Goal: Task Accomplishment & Management: Complete application form

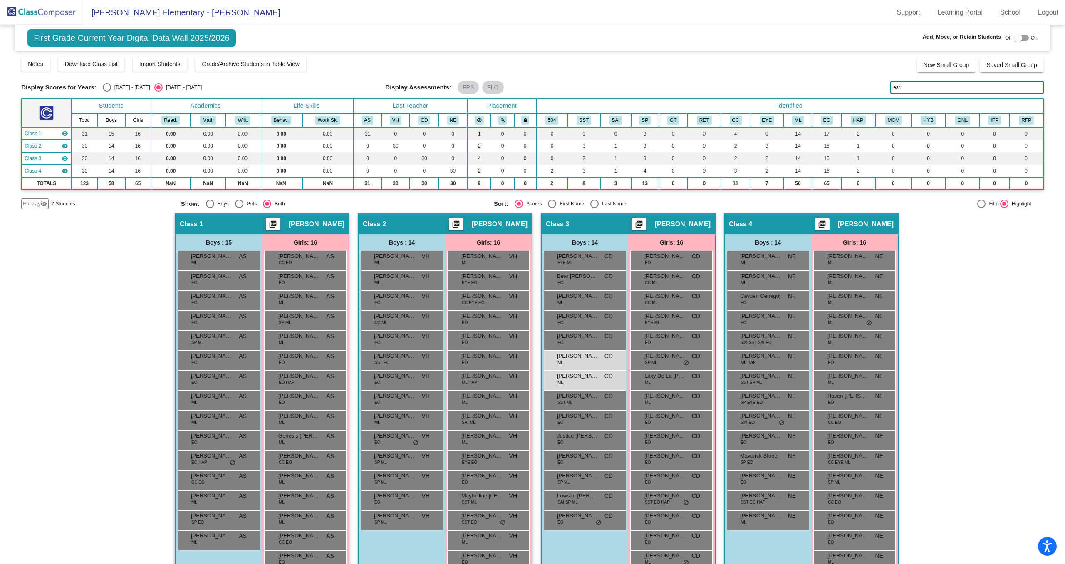
click at [52, 11] on img at bounding box center [41, 12] width 83 height 25
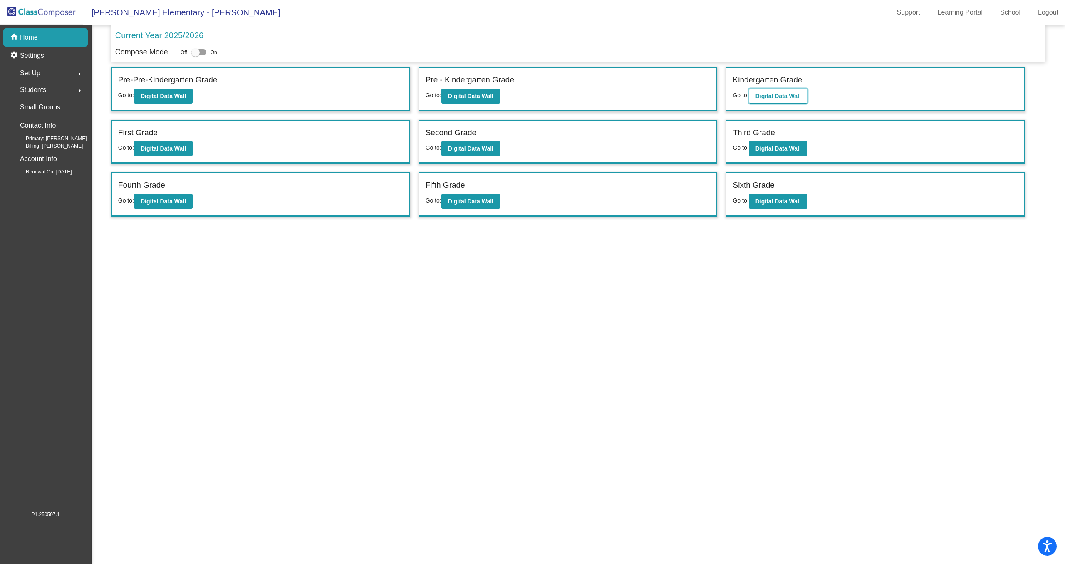
click at [785, 97] on b "Digital Data Wall" at bounding box center [778, 96] width 45 height 7
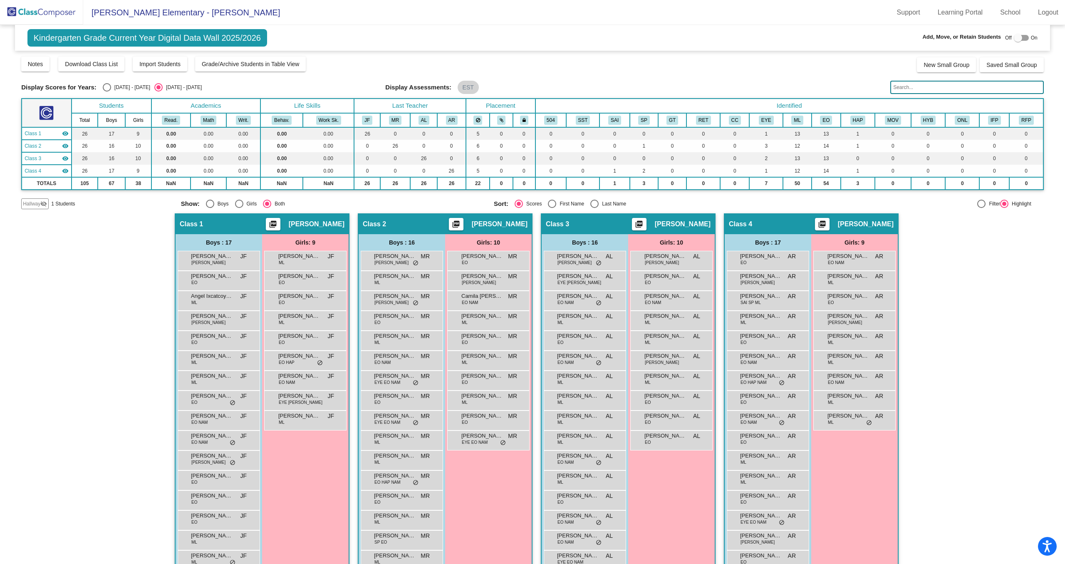
click at [31, 204] on span "Hallway" at bounding box center [31, 203] width 17 height 7
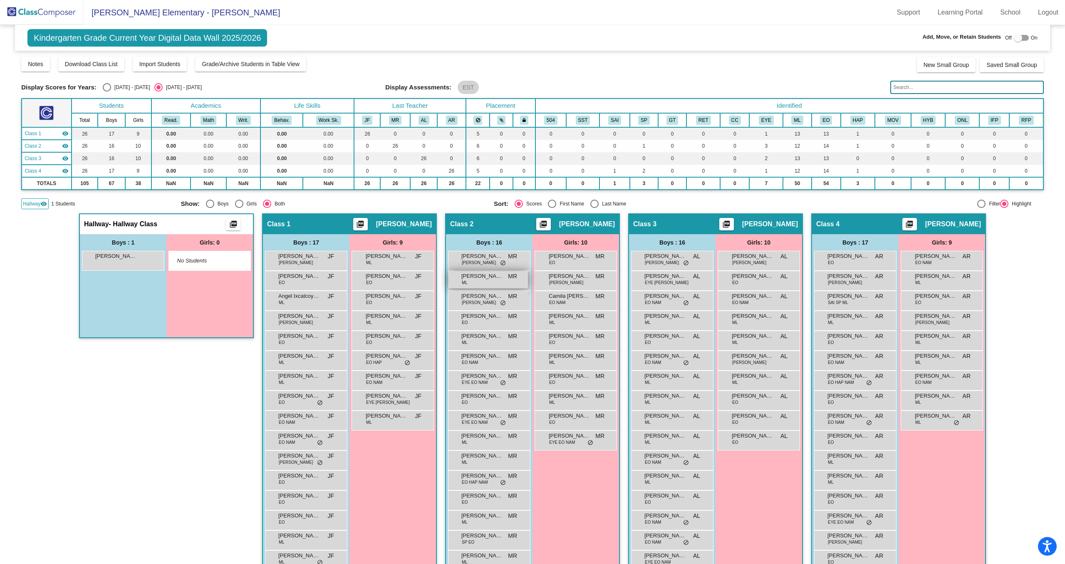
scroll to position [32, 0]
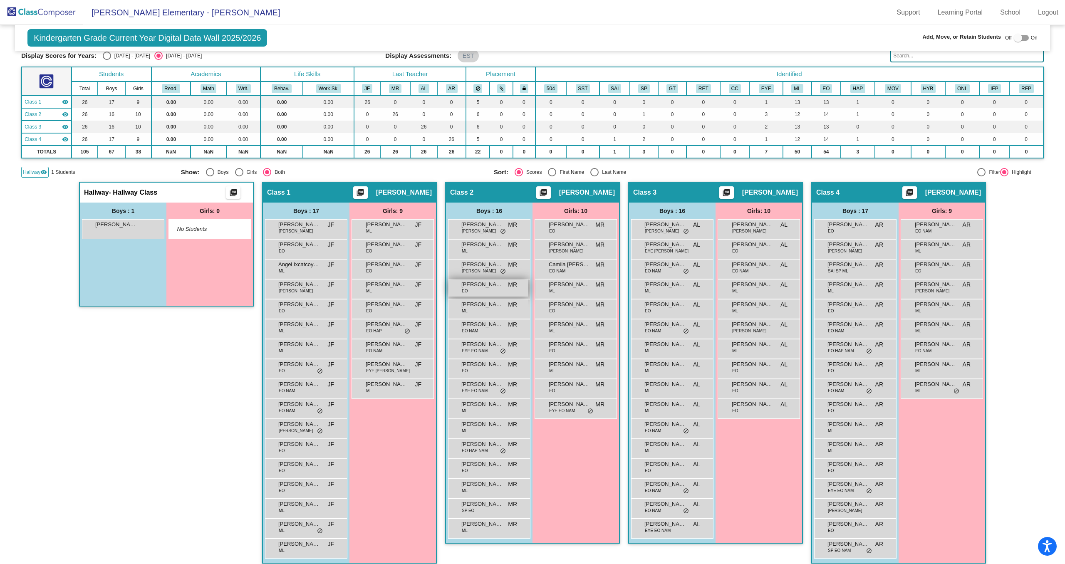
click at [489, 285] on span "[PERSON_NAME]" at bounding box center [482, 284] width 42 height 8
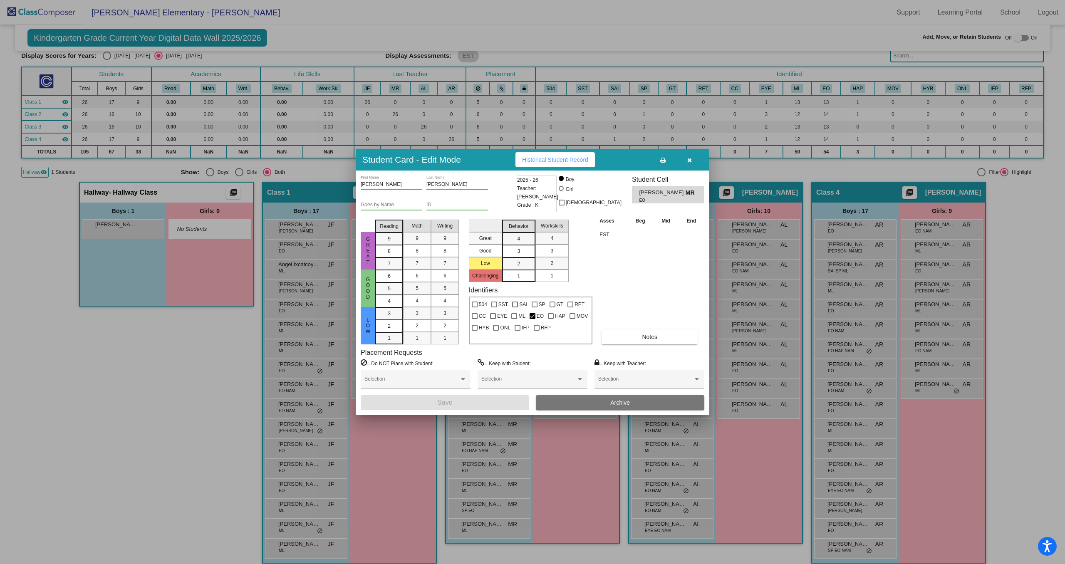
click at [446, 201] on div "ID" at bounding box center [458, 203] width 62 height 14
paste input "922709"
type input "922709"
click at [459, 396] on button "Save" at bounding box center [445, 402] width 169 height 15
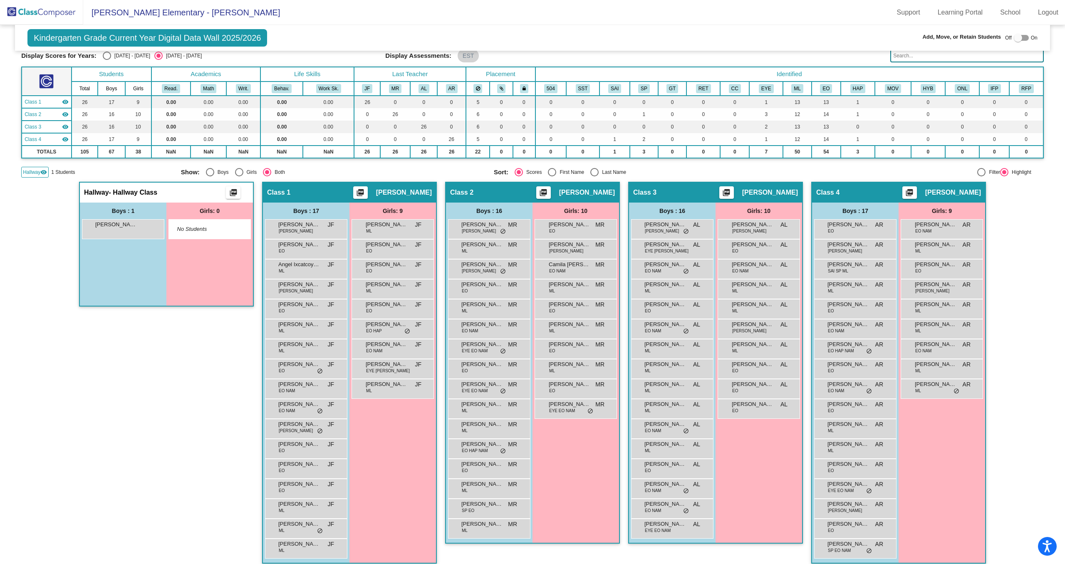
click at [47, 10] on img at bounding box center [41, 12] width 83 height 25
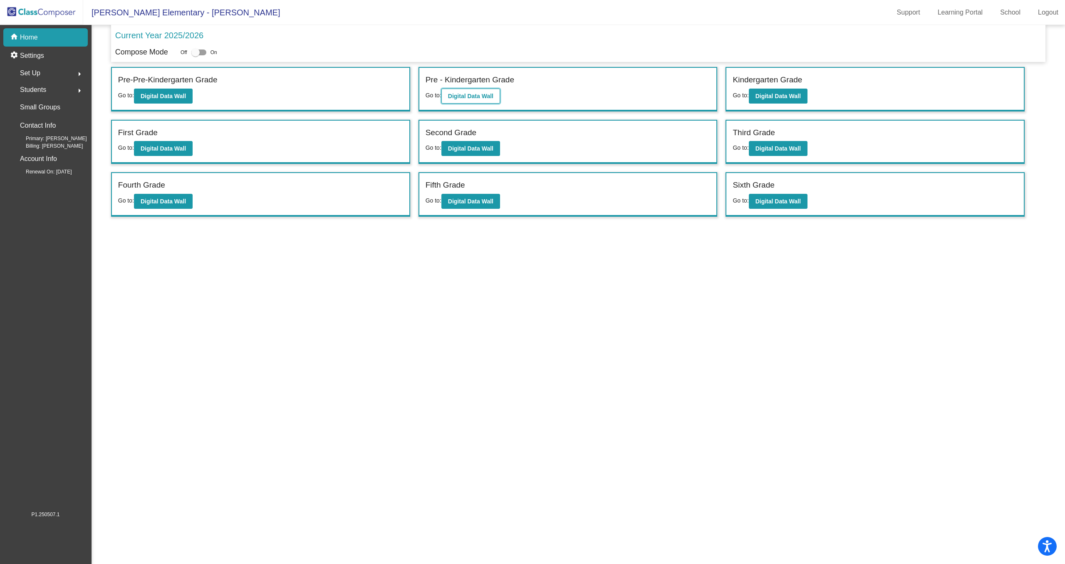
click at [492, 94] on b "Digital Data Wall" at bounding box center [470, 96] width 45 height 7
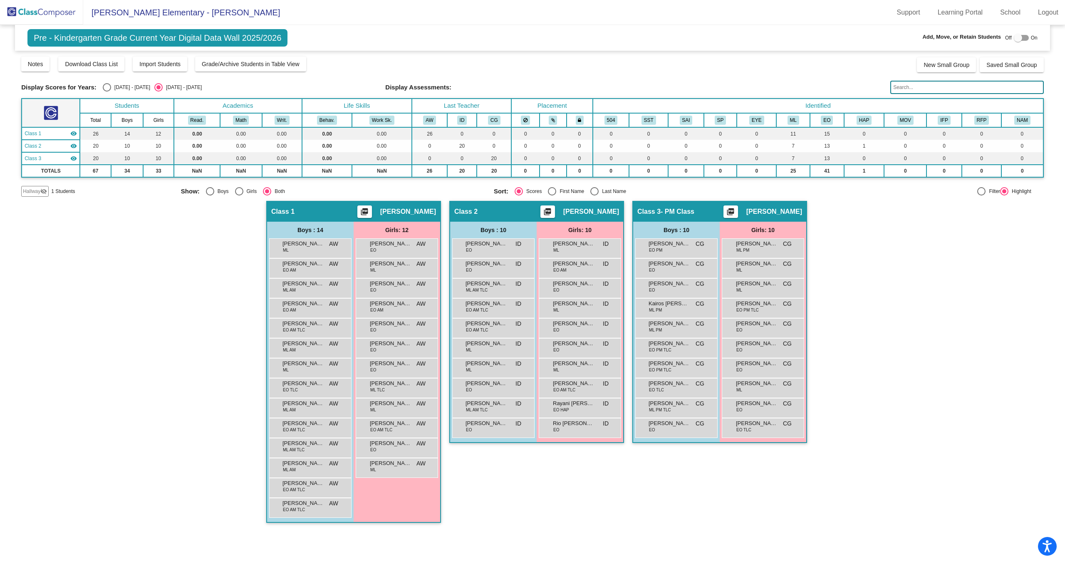
click at [28, 191] on span "Hallway" at bounding box center [31, 191] width 17 height 7
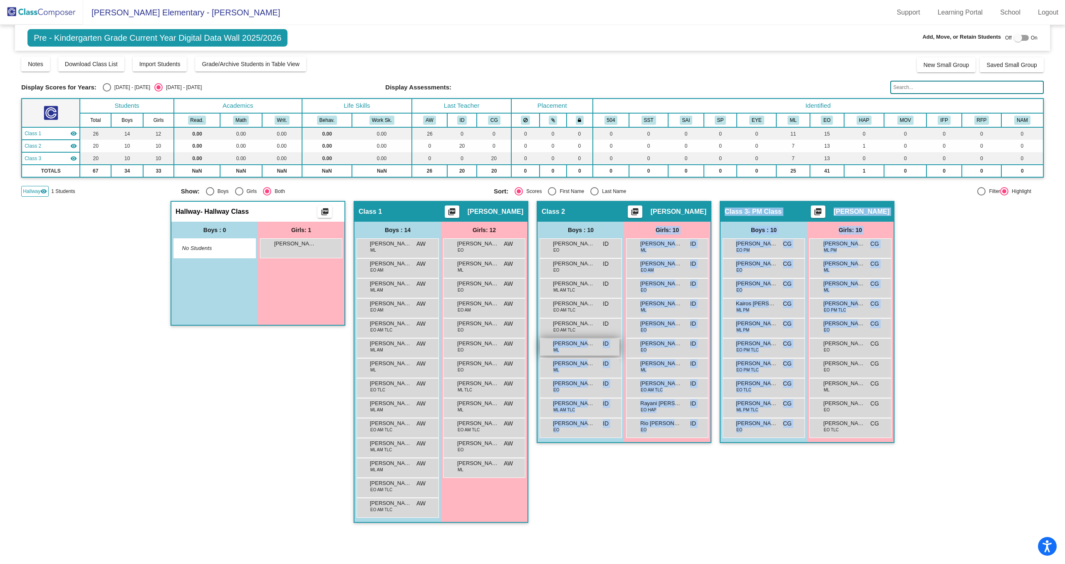
drag, startPoint x: 848, startPoint y: 350, endPoint x: 593, endPoint y: 352, distance: 254.7
click at [593, 352] on div "Hallway - Hallway Class picture_as_pdf Add Student First Name Last Name Student…" at bounding box center [532, 366] width 1023 height 330
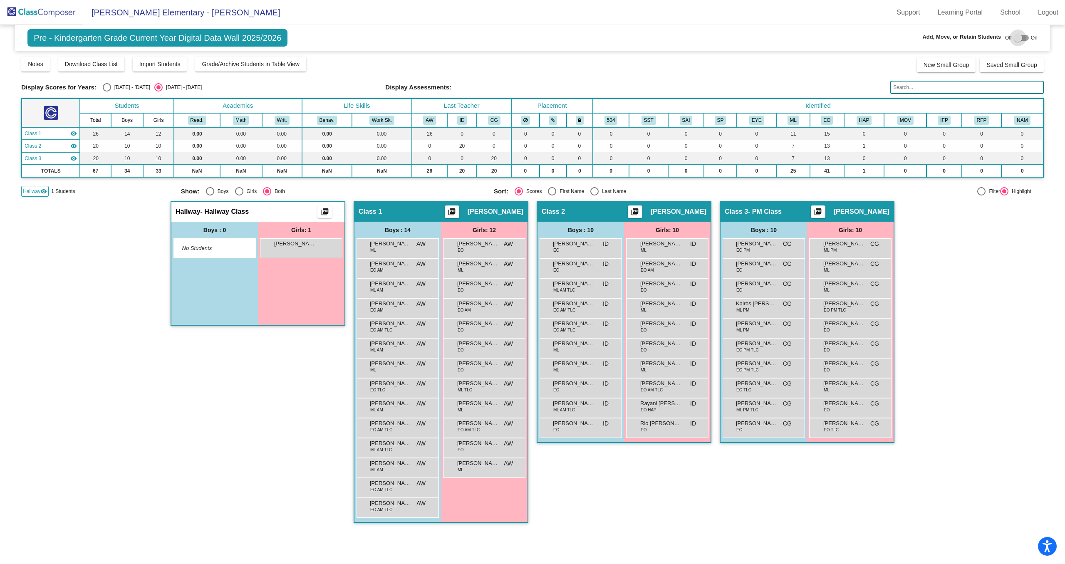
click at [1020, 37] on div at bounding box center [1018, 38] width 8 height 8
checkbox input "true"
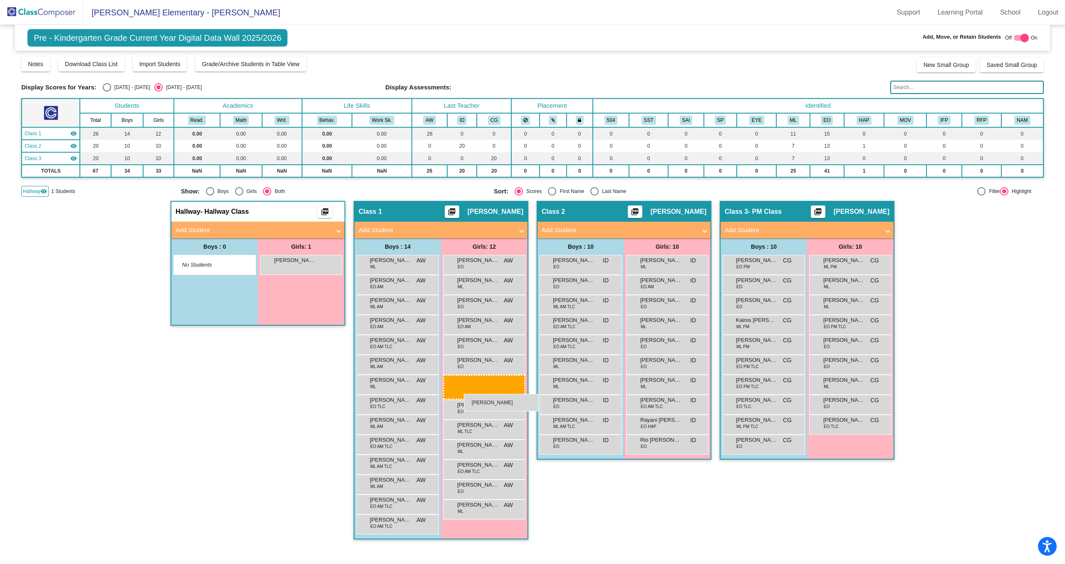
drag, startPoint x: 858, startPoint y: 362, endPoint x: 464, endPoint y: 394, distance: 394.9
click at [202, 233] on mat-panel-title "Add Student" at bounding box center [253, 231] width 155 height 10
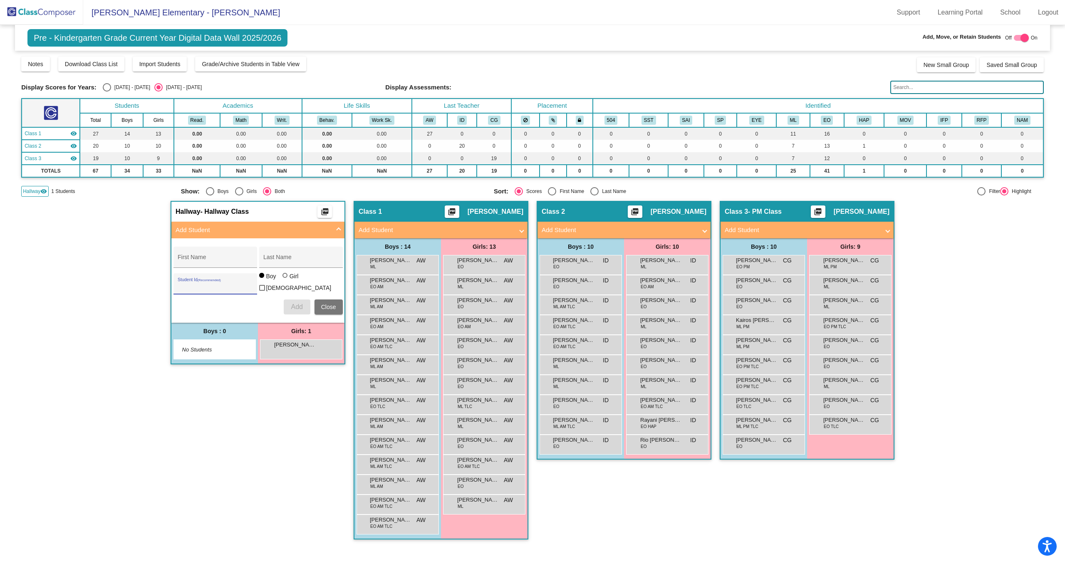
click at [216, 287] on input "Student Id (Recommended)" at bounding box center [215, 287] width 75 height 7
paste input "919882"
type input "919882"
click at [284, 263] on input "Last Name" at bounding box center [300, 260] width 75 height 7
type input "[PERSON_NAME]"
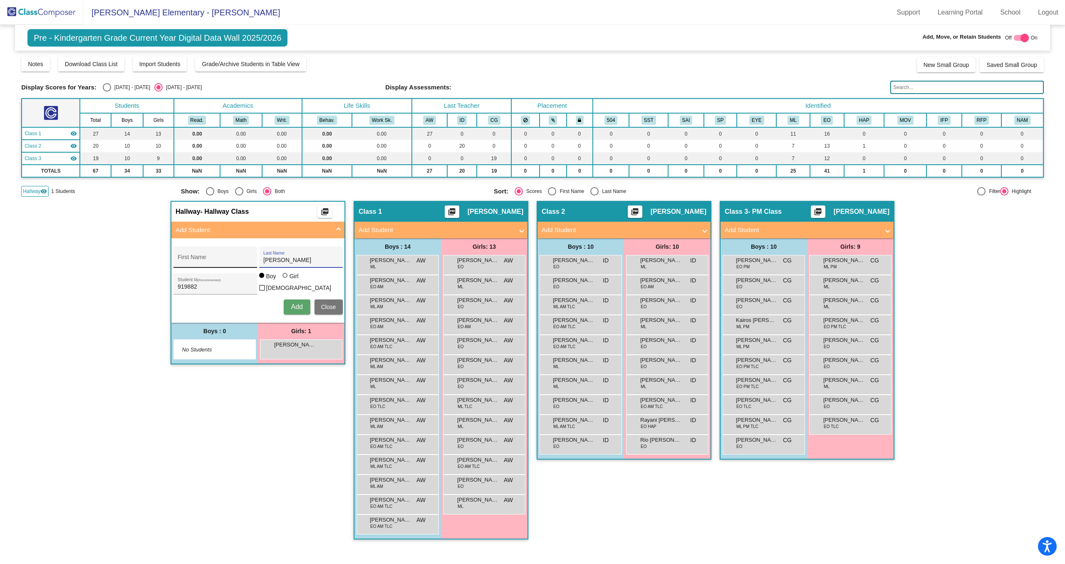
click at [216, 261] on input "First Name" at bounding box center [215, 260] width 75 height 7
type input "[PERSON_NAME]"
click at [299, 303] on span "Add" at bounding box center [297, 306] width 12 height 7
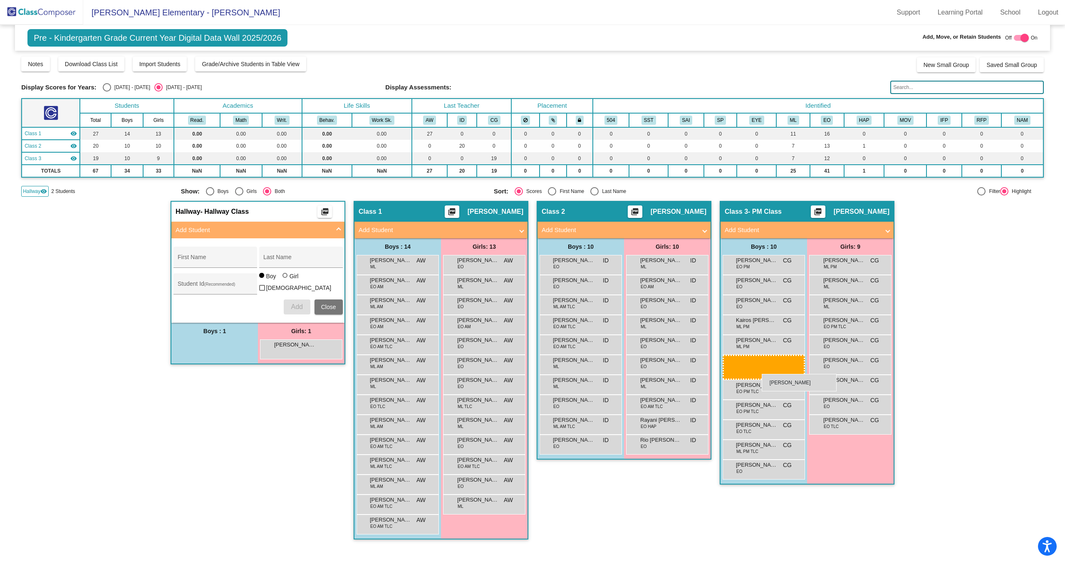
drag, startPoint x: 203, startPoint y: 349, endPoint x: 762, endPoint y: 374, distance: 559.4
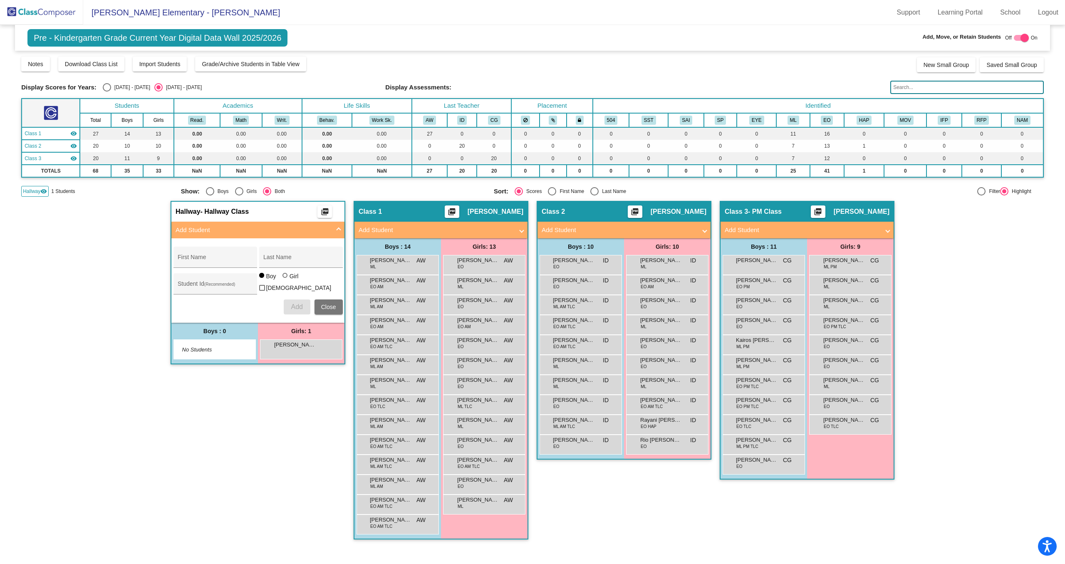
click at [43, 9] on img at bounding box center [41, 12] width 83 height 25
